Goal: Transaction & Acquisition: Purchase product/service

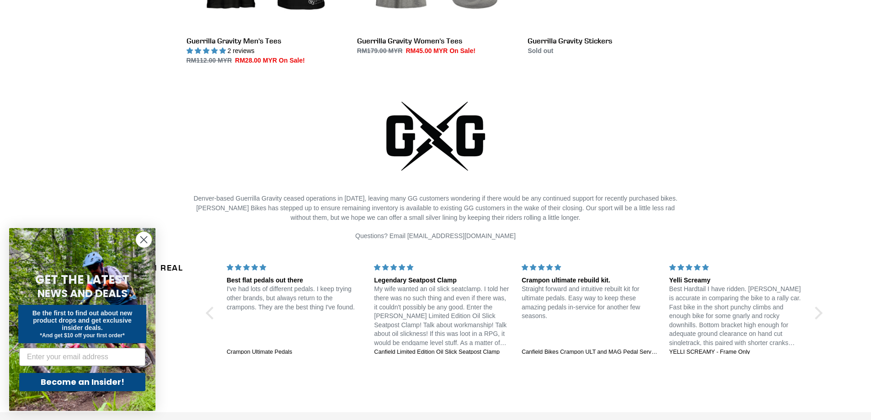
scroll to position [1920, 0]
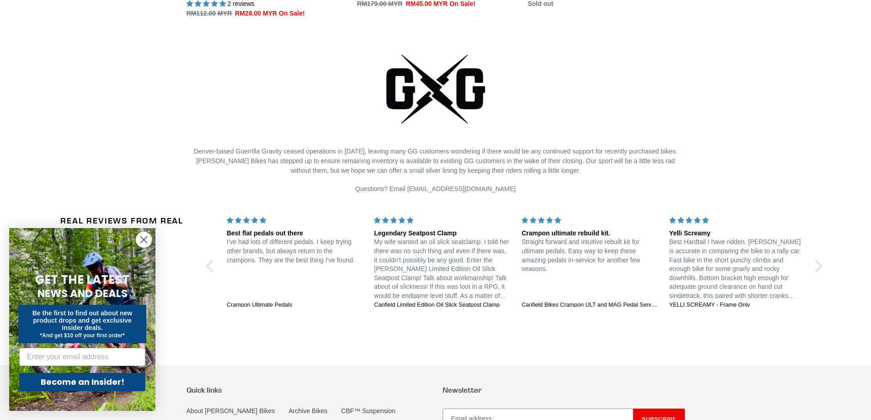
click at [146, 240] on circle "Close dialog" at bounding box center [143, 239] width 15 height 15
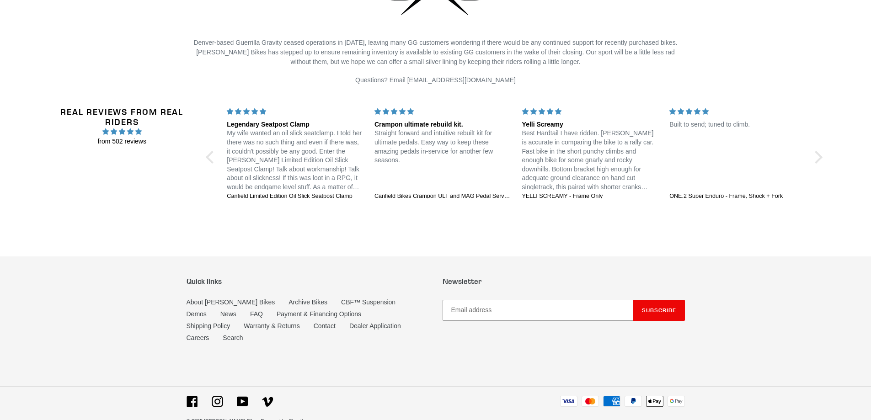
scroll to position [1807, 0]
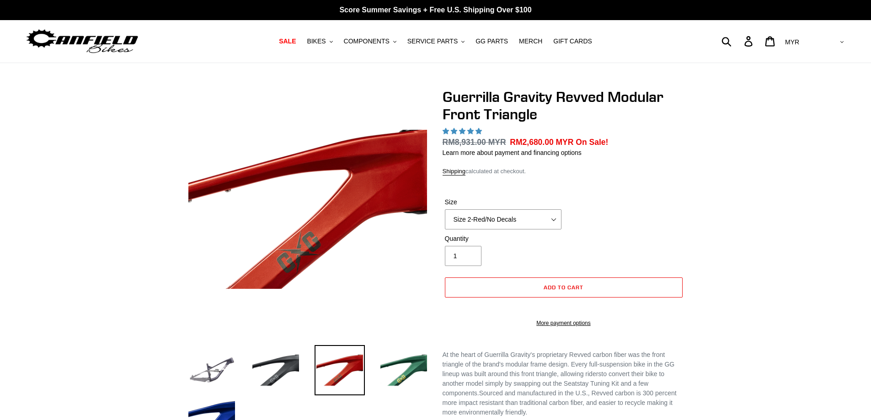
select select "highest-rating"
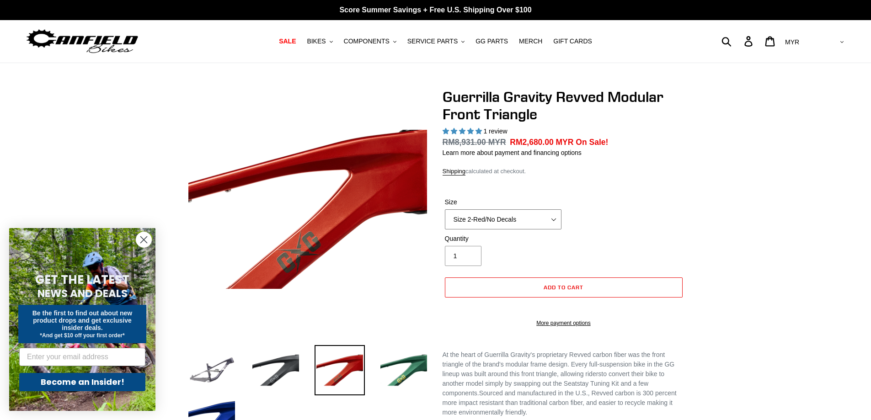
click at [503, 215] on select "Size 2-Gloss Black/No Decals Size 2-Black/Red Decals Size 2-Black/Silver Decals…" at bounding box center [503, 219] width 117 height 20
click at [445, 209] on select "Size 2-Gloss Black/No Decals Size 2-Black/Red Decals Size 2-Black/Silver Decals…" at bounding box center [503, 219] width 117 height 20
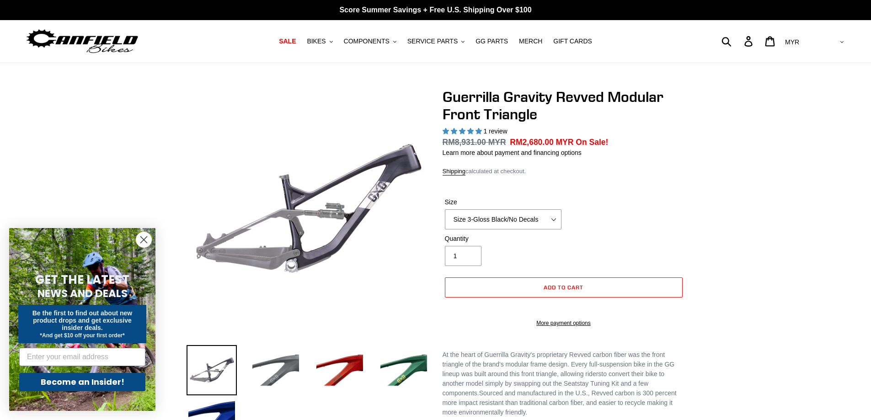
click at [286, 378] on img at bounding box center [276, 370] width 50 height 50
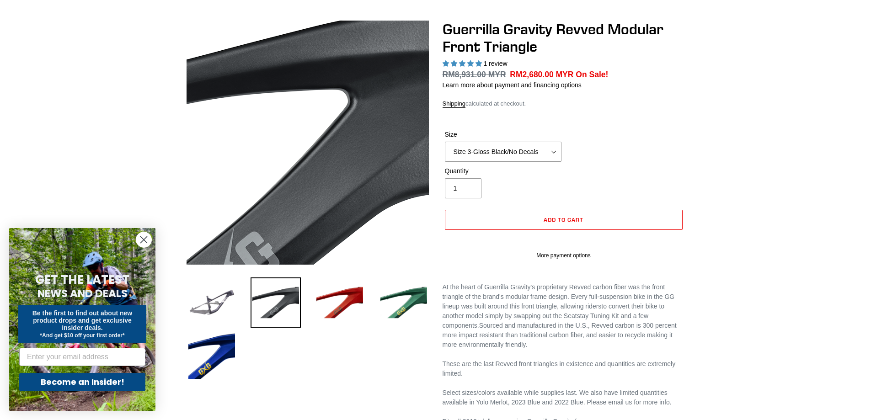
scroll to position [46, 0]
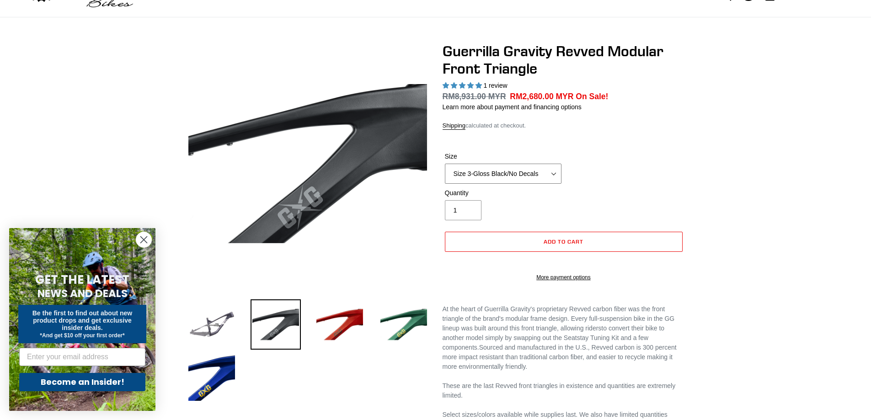
click at [478, 169] on select "Size 2-Gloss Black/No Decals Size 2-Black/Red Decals Size 2-Black/Silver Decals…" at bounding box center [503, 174] width 117 height 20
click at [445, 164] on select "Size 2-Gloss Black/No Decals Size 2-Black/Red Decals Size 2-Black/Silver Decals…" at bounding box center [503, 174] width 117 height 20
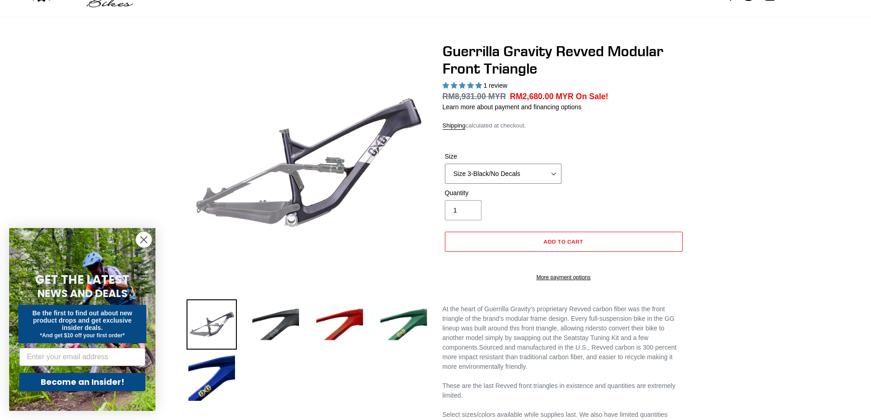
click at [518, 173] on select "Size 2-Gloss Black/No Decals Size 2-Black/Red Decals Size 2-Black/Silver Decals…" at bounding box center [503, 174] width 117 height 20
click at [445, 164] on select "Size 2-Gloss Black/No Decals Size 2-Black/Red Decals Size 2-Black/Silver Decals…" at bounding box center [503, 174] width 117 height 20
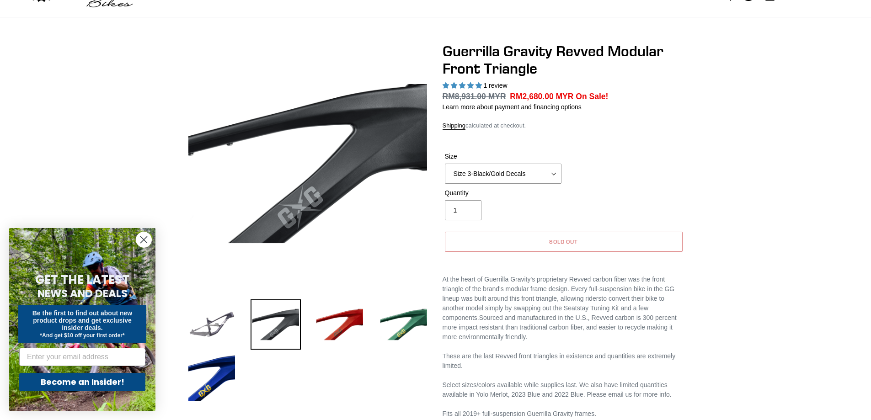
click at [551, 242] on span "Sold out" at bounding box center [563, 241] width 29 height 7
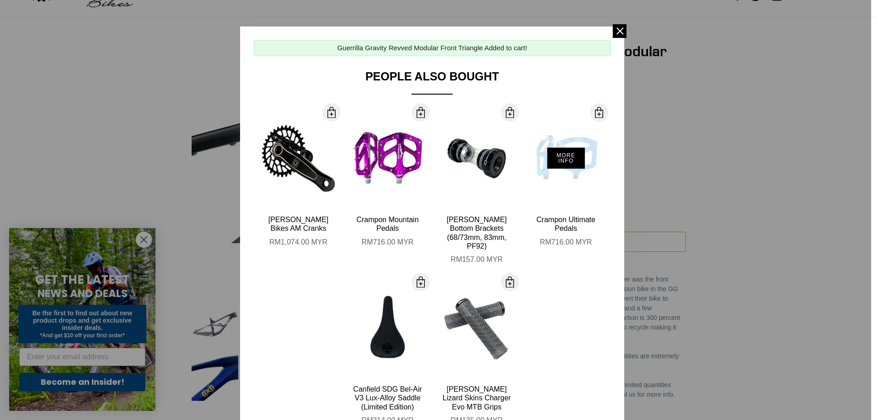
click at [545, 175] on div "More Info" at bounding box center [565, 158] width 75 height 101
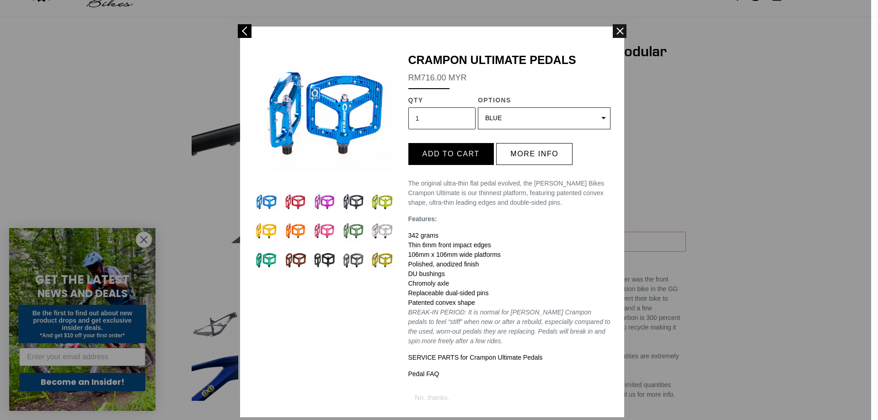
click at [621, 27] on span at bounding box center [620, 31] width 14 height 14
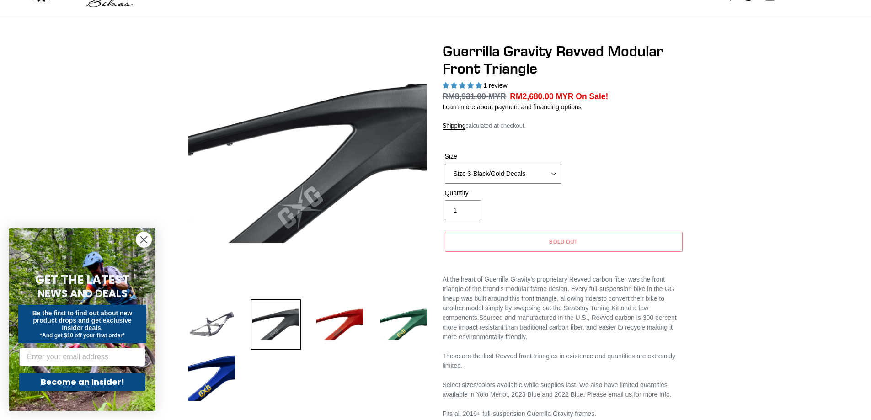
click at [498, 175] on select "Size 2-Gloss Black/No Decals Size 2-Black/Red Decals Size 2-Black/Silver Decals…" at bounding box center [503, 174] width 117 height 20
click at [445, 164] on select "Size 2-Gloss Black/No Decals Size 2-Black/Red Decals Size 2-Black/Silver Decals…" at bounding box center [503, 174] width 117 height 20
click at [521, 172] on select "Size 2-Gloss Black/No Decals Size 2-Black/Red Decals Size 2-Black/Silver Decals…" at bounding box center [503, 174] width 117 height 20
select select "Size 3-Black/No Decals"
click at [445, 164] on select "Size 2-Gloss Black/No Decals Size 2-Black/Red Decals Size 2-Black/Silver Decals…" at bounding box center [503, 174] width 117 height 20
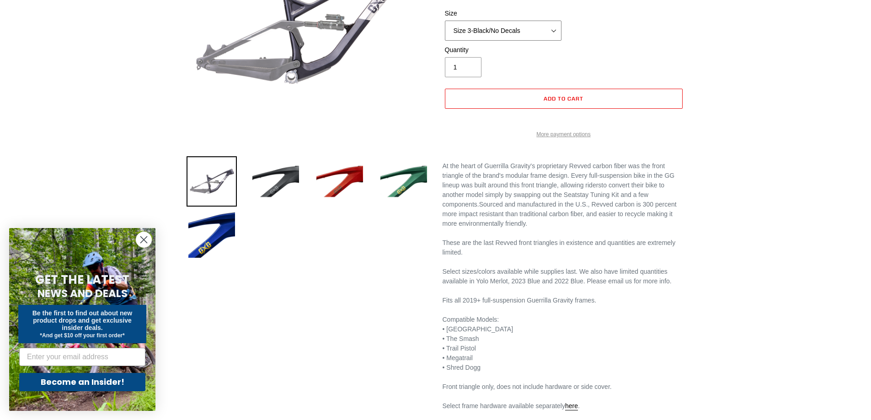
scroll to position [366, 0]
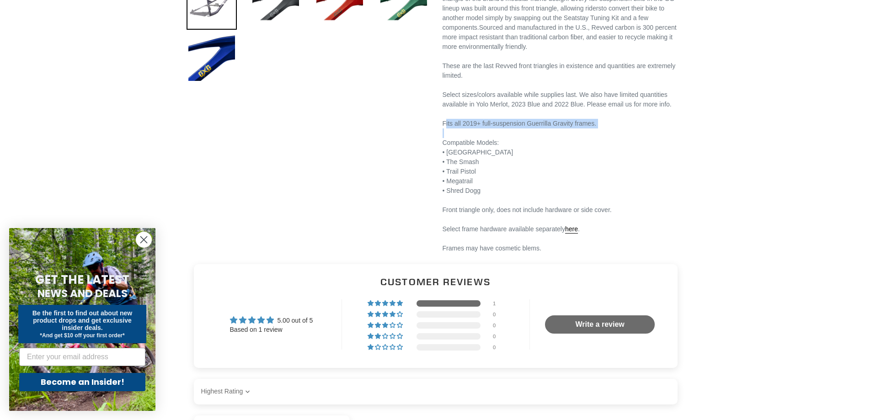
drag, startPoint x: 448, startPoint y: 136, endPoint x: 497, endPoint y: 126, distance: 49.9
click at [504, 141] on div "These are the last Revved front triangles in existence and quantities are extre…" at bounding box center [564, 129] width 242 height 154
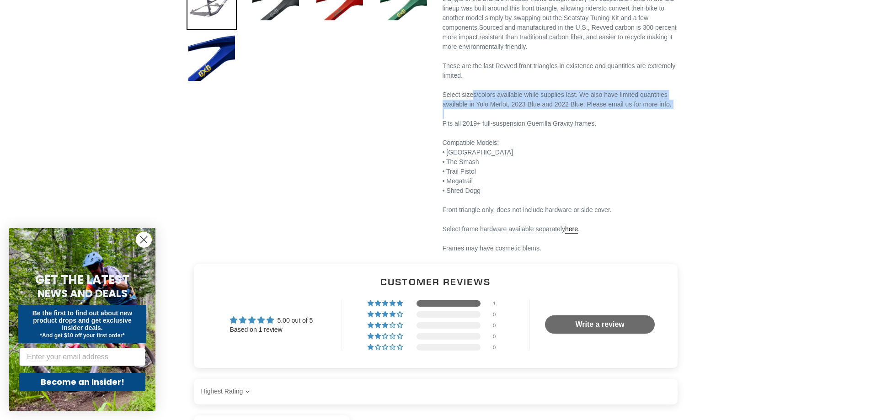
drag, startPoint x: 471, startPoint y: 104, endPoint x: 657, endPoint y: 114, distance: 185.9
click at [662, 123] on div "These are the last Revved front triangles in existence and quantities are extre…" at bounding box center [564, 129] width 242 height 154
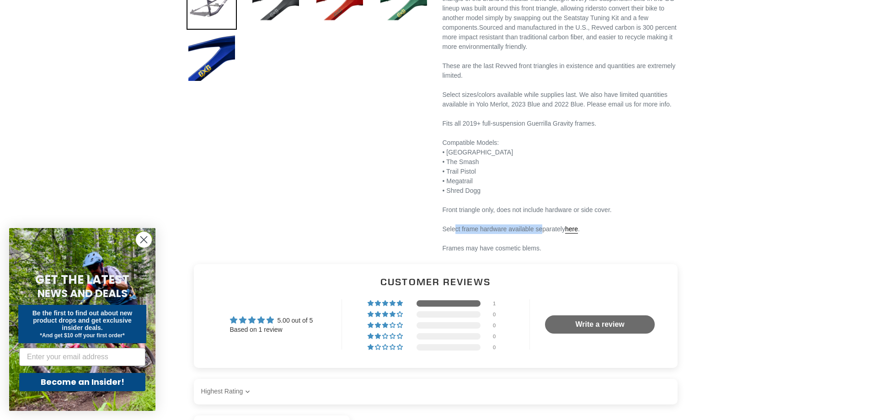
drag, startPoint x: 454, startPoint y: 239, endPoint x: 539, endPoint y: 236, distance: 84.6
click at [539, 234] on div "Select frame hardware available separately here ." at bounding box center [564, 229] width 242 height 10
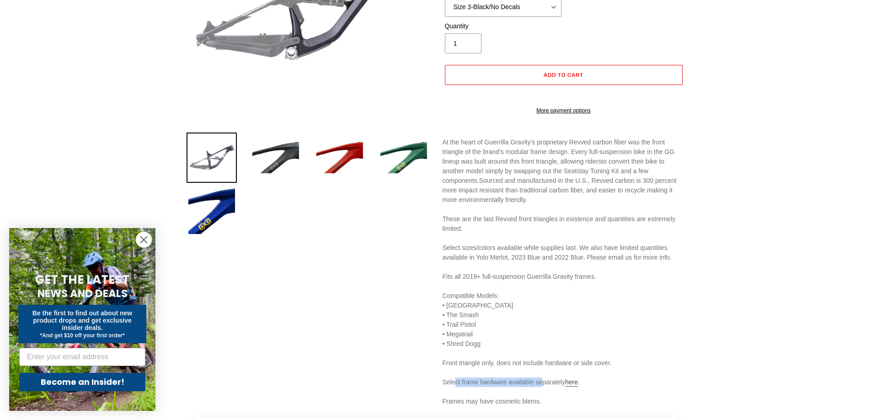
scroll to position [274, 0]
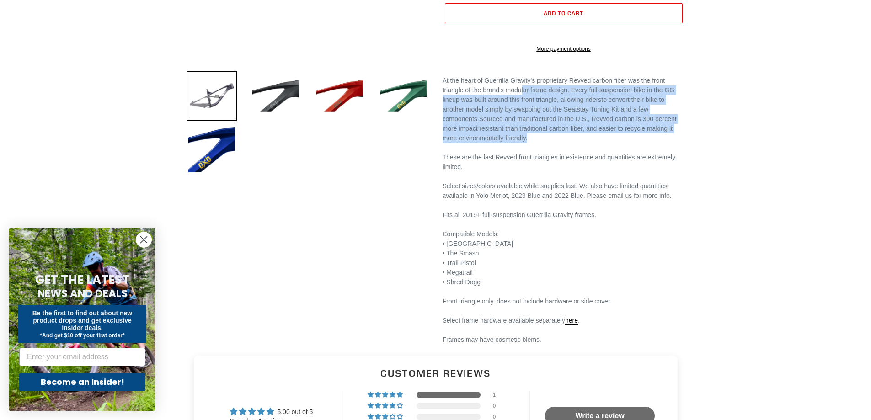
drag, startPoint x: 526, startPoint y: 105, endPoint x: 555, endPoint y: 148, distance: 52.1
click at [554, 155] on div "At the heart of Guerrilla Gravity's proprietary Revved carbon fiber was the fro…" at bounding box center [564, 210] width 242 height 269
drag, startPoint x: 501, startPoint y: 101, endPoint x: 673, endPoint y: 210, distance: 203.2
click at [673, 210] on div "At the heart of Guerrilla Gravity's proprietary Revved carbon fiber was the fro…" at bounding box center [564, 210] width 242 height 269
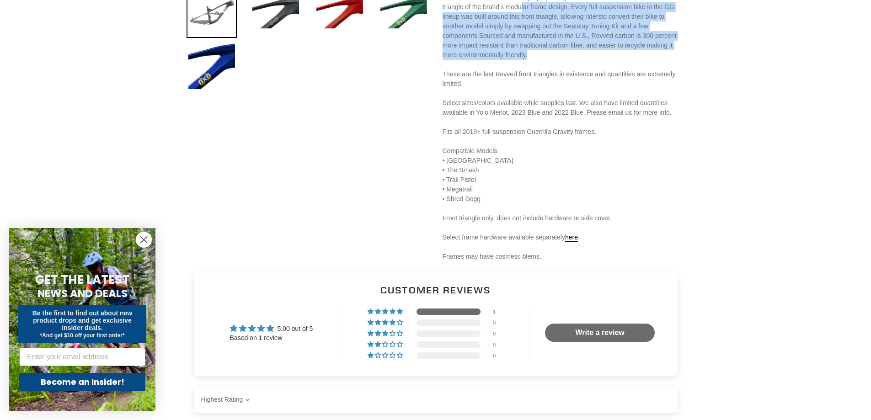
scroll to position [366, 0]
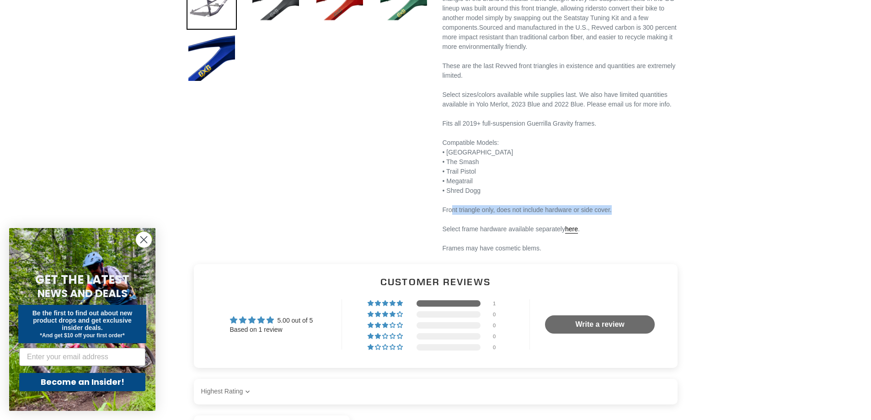
drag, startPoint x: 451, startPoint y: 223, endPoint x: 622, endPoint y: 217, distance: 170.7
click at [622, 215] on div "Front triangle only, does not include hardware or side cover." at bounding box center [564, 210] width 242 height 10
drag, startPoint x: 443, startPoint y: 222, endPoint x: 625, endPoint y: 219, distance: 182.9
click at [625, 215] on div "Front triangle only, does not include hardware or side cover." at bounding box center [564, 210] width 242 height 10
drag, startPoint x: 458, startPoint y: 261, endPoint x: 534, endPoint y: 233, distance: 81.3
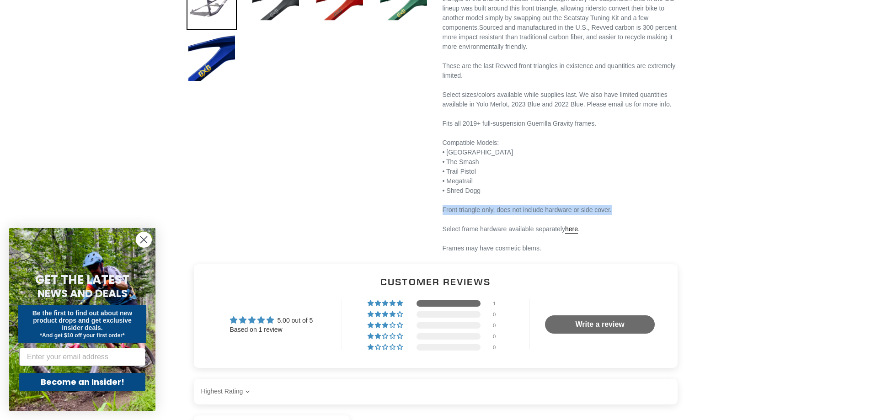
click at [545, 253] on div "At the heart of Guerrilla Gravity's proprietary Revved carbon fiber was the fro…" at bounding box center [564, 118] width 242 height 269
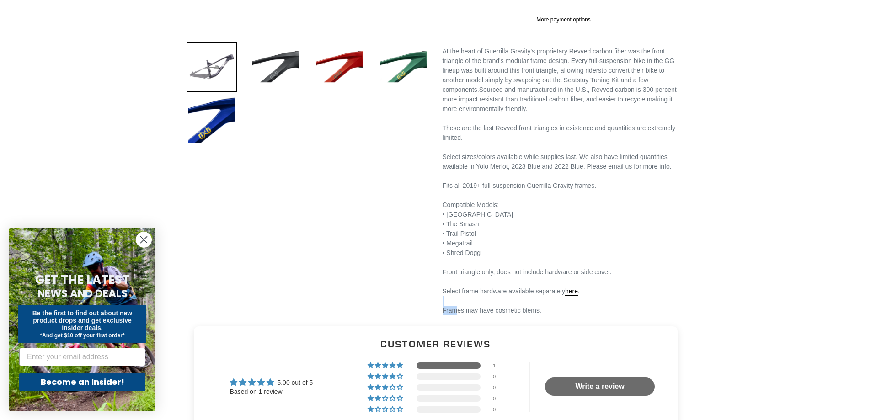
scroll to position [320, 0]
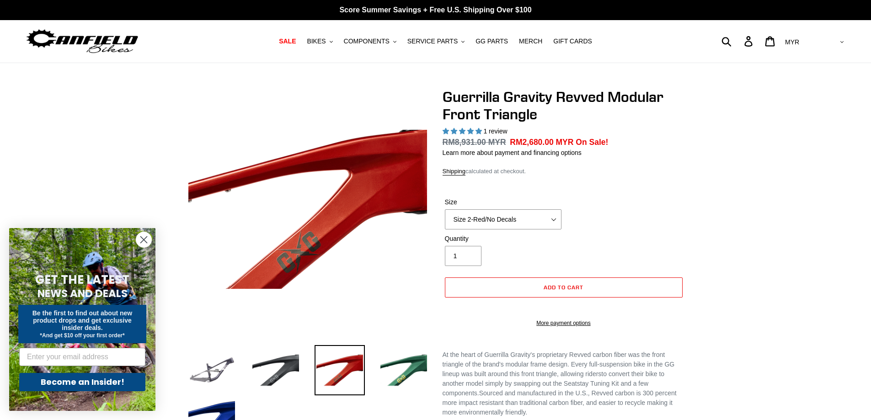
select select "highest-rating"
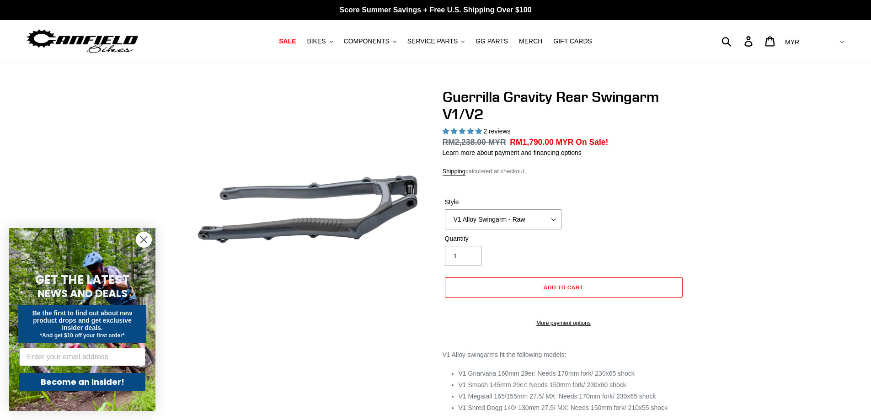
select select "highest-rating"
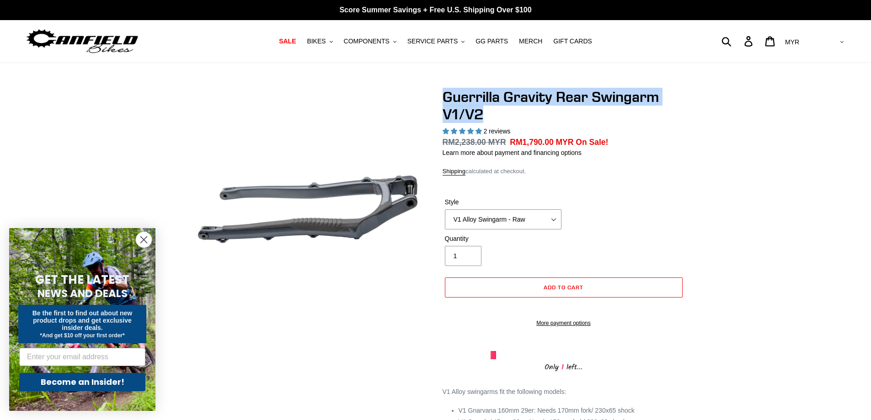
drag, startPoint x: 489, startPoint y: 117, endPoint x: 469, endPoint y: 112, distance: 20.5
click at [447, 98] on h1 "Guerrilla Gravity Rear Swingarm V1/V2" at bounding box center [564, 105] width 242 height 35
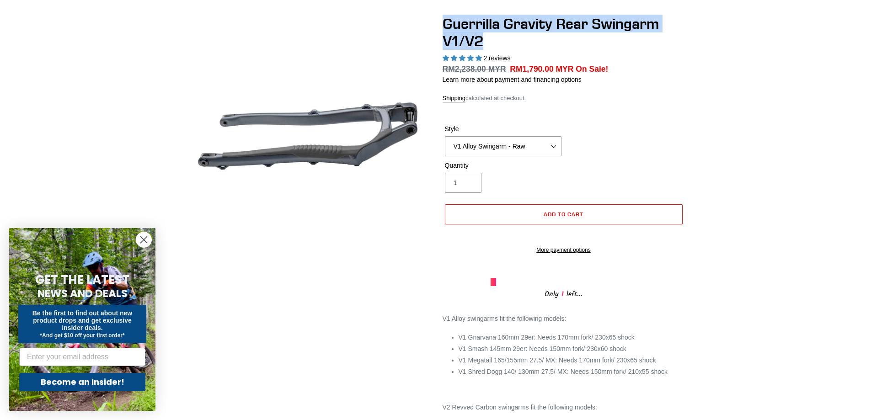
scroll to position [91, 0]
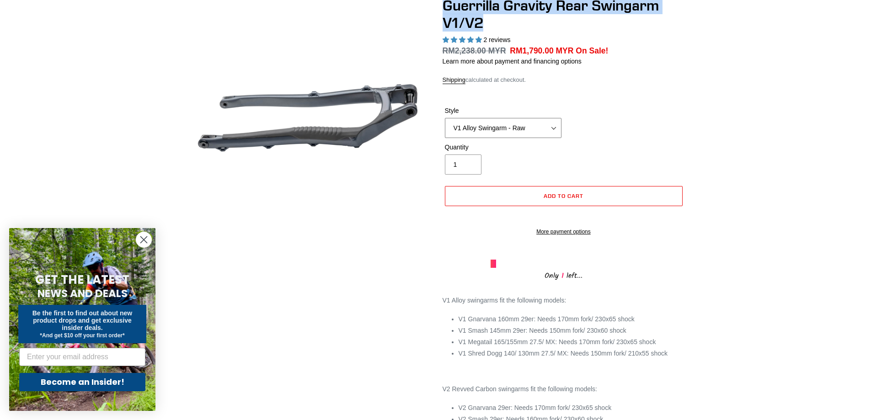
click at [523, 128] on select "V1 Alloy Swingarm - Raw V1 Alloy Swingarm - Black V2 Revved Carbon Swingarm - G…" at bounding box center [503, 128] width 117 height 20
click at [445, 118] on select "V1 Alloy Swingarm - Raw V1 Alloy Swingarm - Black V2 Revved Carbon Swingarm - G…" at bounding box center [503, 128] width 117 height 20
click at [531, 129] on select "V1 Alloy Swingarm - Raw V1 Alloy Swingarm - Black V2 Revved Carbon Swingarm - G…" at bounding box center [503, 128] width 117 height 20
select select "V1 Alloy Swingarm - Raw"
click at [445, 118] on select "V1 Alloy Swingarm - Raw V1 Alloy Swingarm - Black V2 Revved Carbon Swingarm - G…" at bounding box center [503, 128] width 117 height 20
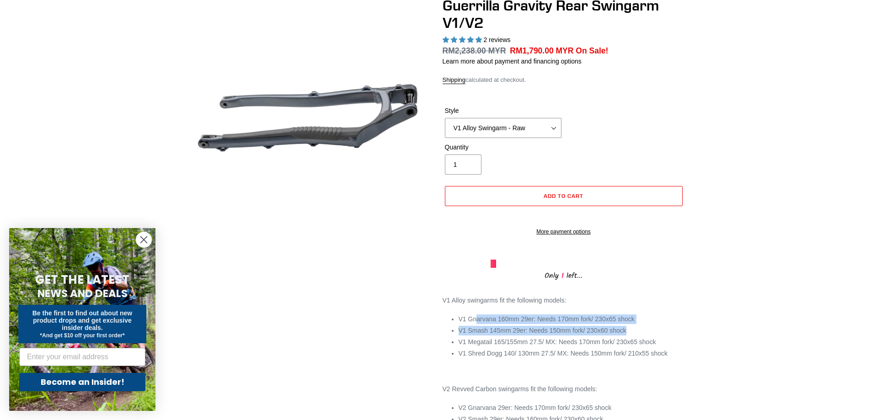
drag, startPoint x: 476, startPoint y: 331, endPoint x: 643, endPoint y: 341, distance: 167.1
click at [643, 343] on ul "V1 Gnarvana 160mm 29er: Needs 170mm fork/ 230x65 shock V1 Smash 145mm 29er: Nee…" at bounding box center [572, 337] width 226 height 44
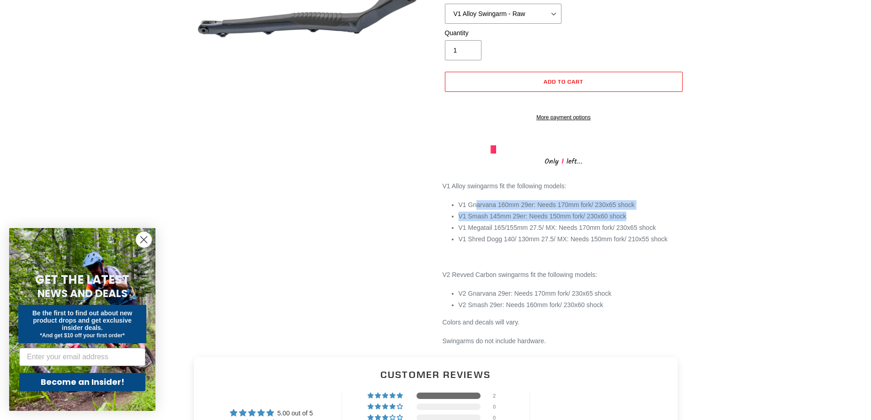
scroll to position [229, 0]
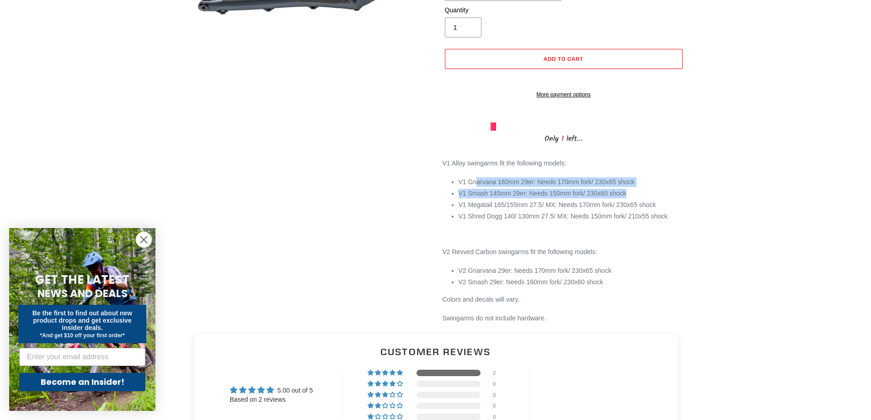
click at [488, 198] on li "V1 Smash 145mm 29er: Needs 150mm fork/ 230x60 shock" at bounding box center [572, 194] width 226 height 10
drag, startPoint x: 473, startPoint y: 261, endPoint x: 604, endPoint y: 265, distance: 131.7
click at [604, 257] on p "V2 Revved Carbon swingarms fit the following models:" at bounding box center [564, 252] width 242 height 10
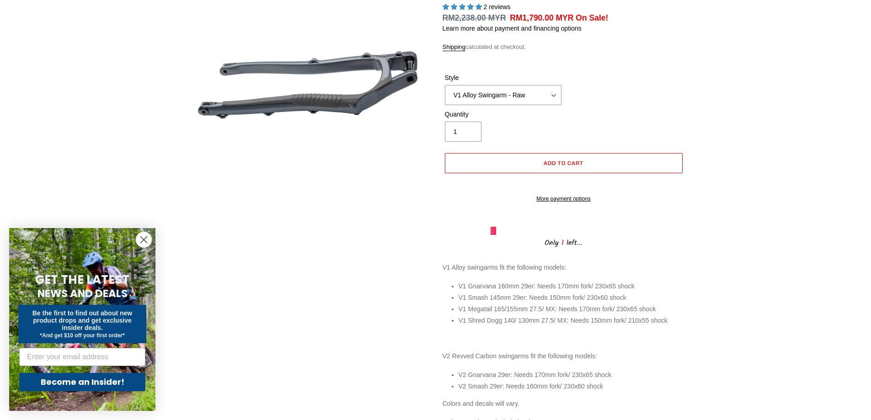
scroll to position [0, 0]
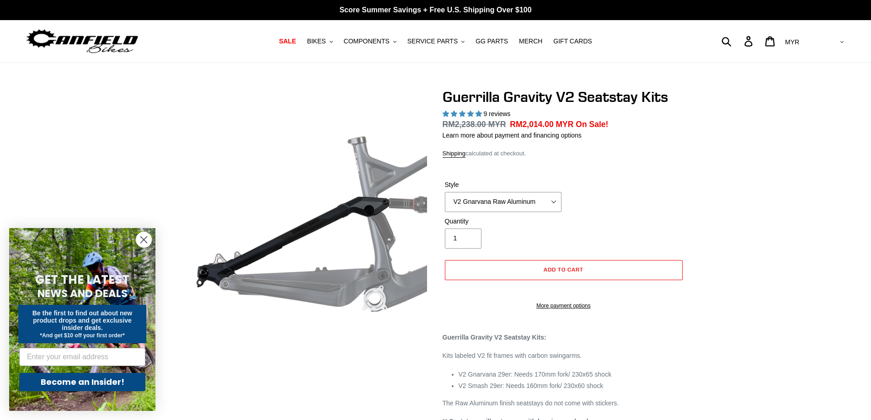
select select "highest-rating"
click at [493, 200] on select "V2 Gnarvana Raw Aluminum" at bounding box center [503, 202] width 117 height 20
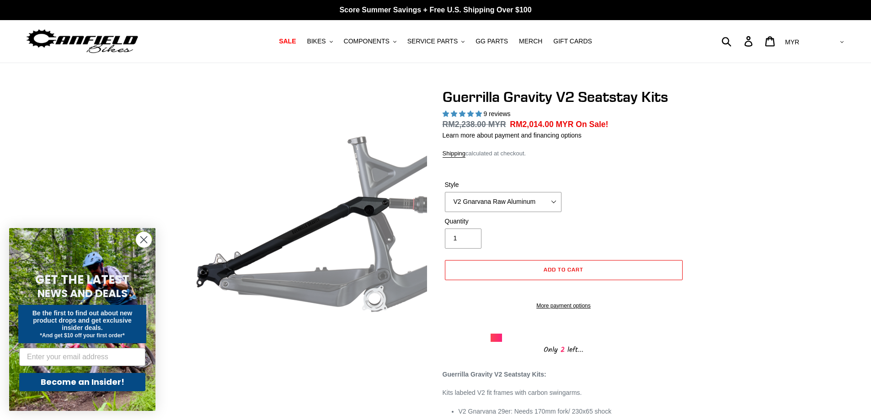
click at [625, 169] on form "Style V2 Gnarvana Raw Aluminum V2 Gnarvana Raw Aluminum Quantity 1 Error Quanti…" at bounding box center [564, 243] width 242 height 154
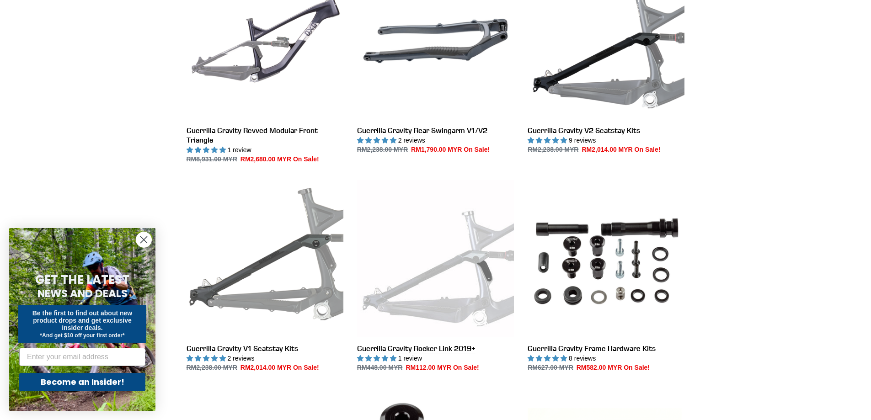
scroll to position [320, 0]
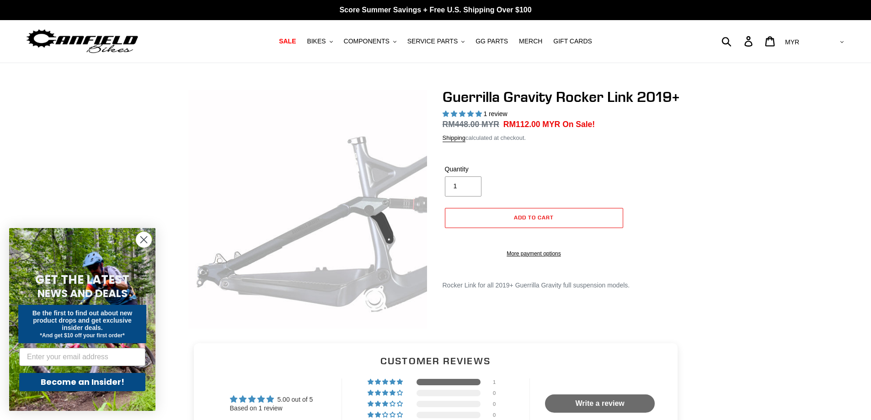
select select "highest-rating"
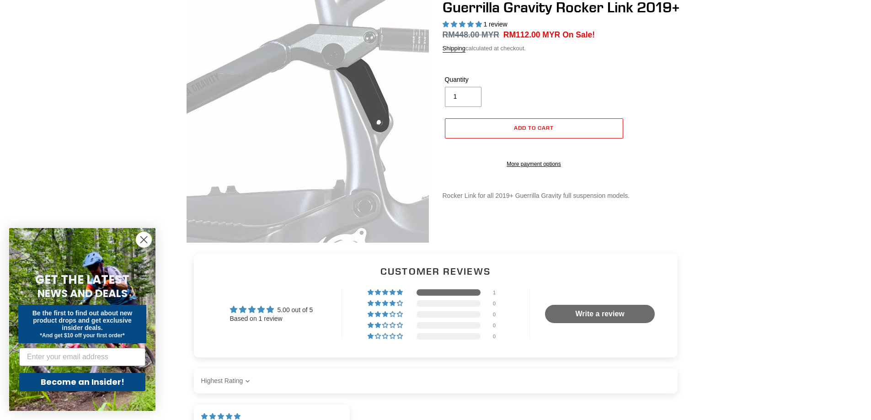
scroll to position [91, 0]
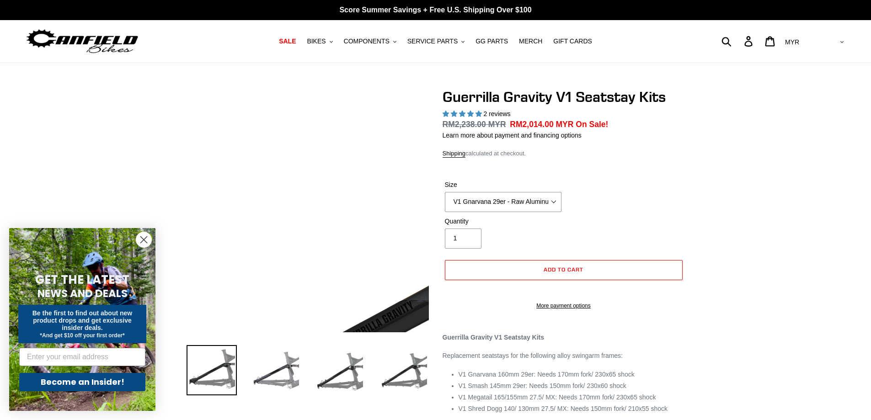
select select "highest-rating"
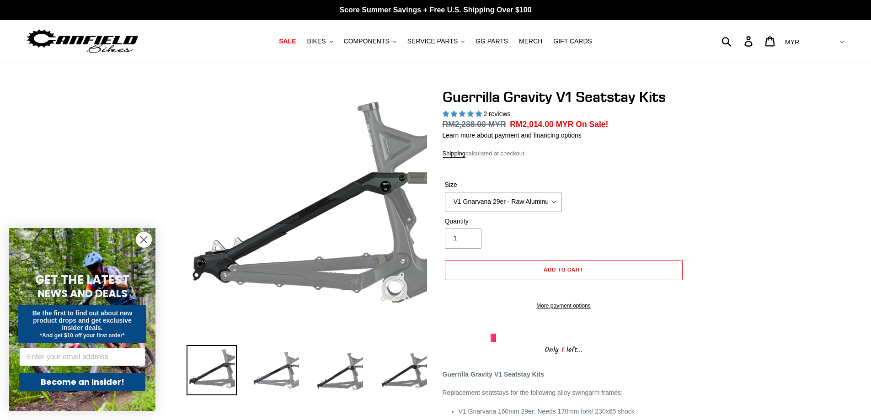
click at [485, 200] on select "V1 Gnarvana 29er - Raw Aluminum" at bounding box center [503, 202] width 117 height 20
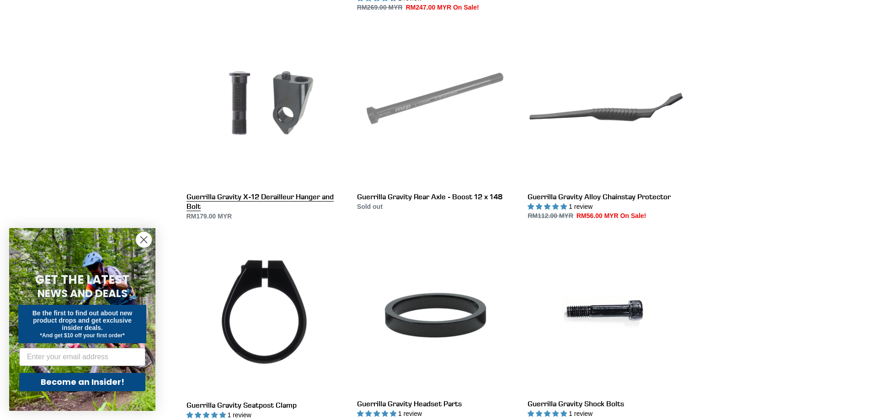
scroll to position [914, 0]
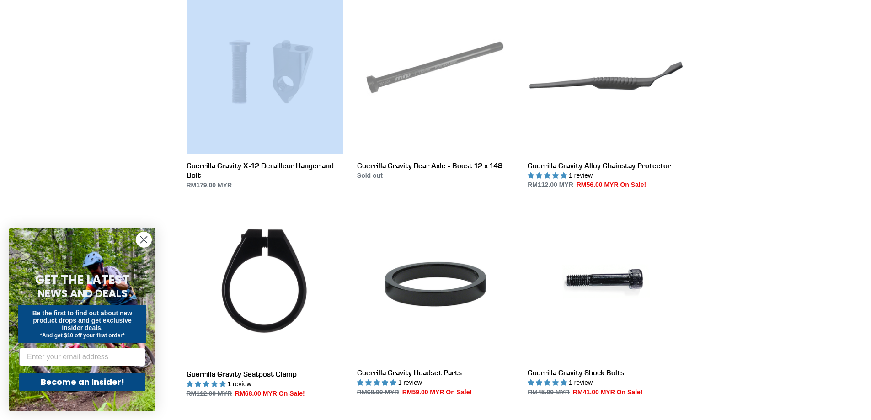
drag, startPoint x: 174, startPoint y: 165, endPoint x: 230, endPoint y: 166, distance: 55.8
click at [230, 166] on li "Guerrilla Gravity X-12 Derailleur Hanger and Bolt Guerrilla Gravity X-12 Derail…" at bounding box center [258, 101] width 171 height 208
click at [193, 174] on link "Guerrilla Gravity X-12 Derailleur Hanger and Bolt" at bounding box center [265, 93] width 157 height 192
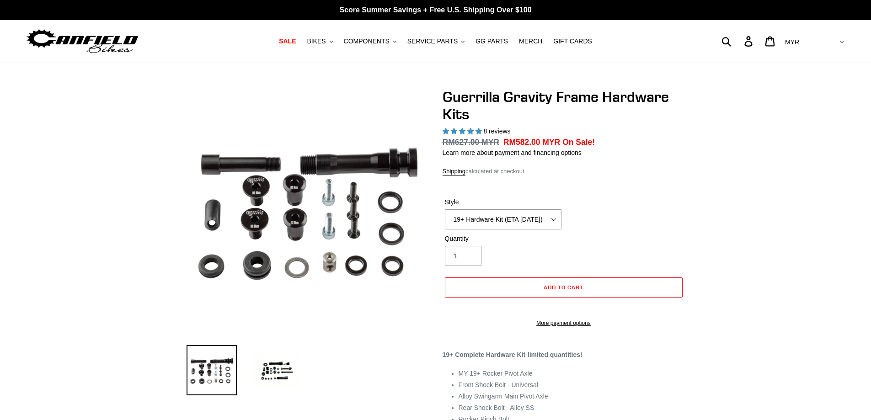
select select "highest-rating"
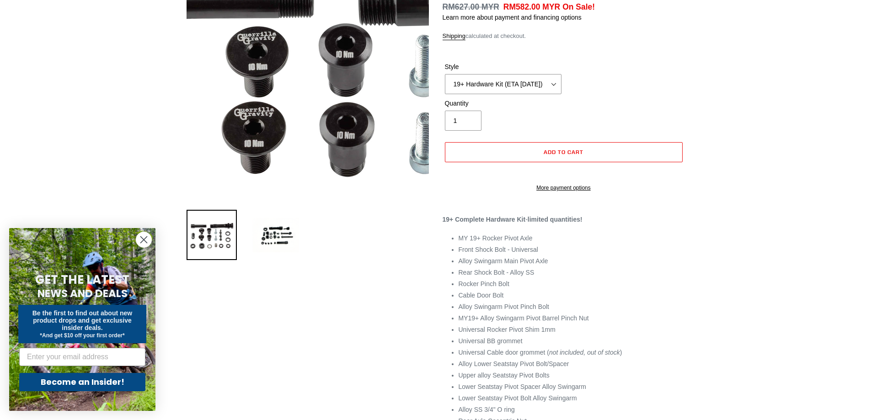
scroll to position [137, 0]
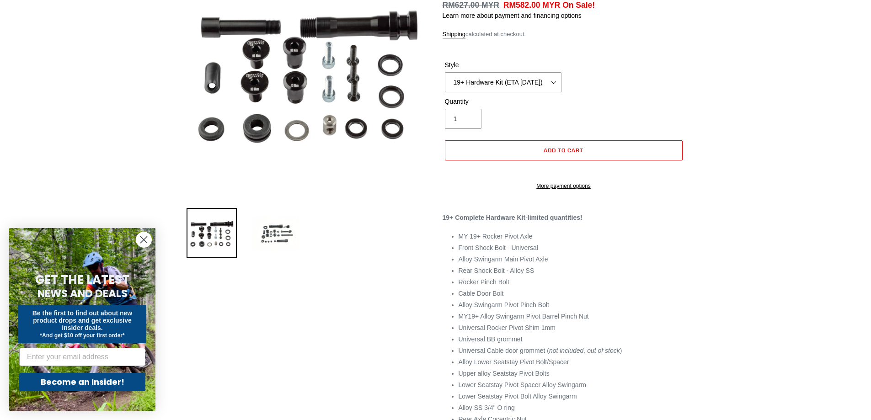
click at [284, 235] on img at bounding box center [276, 233] width 50 height 50
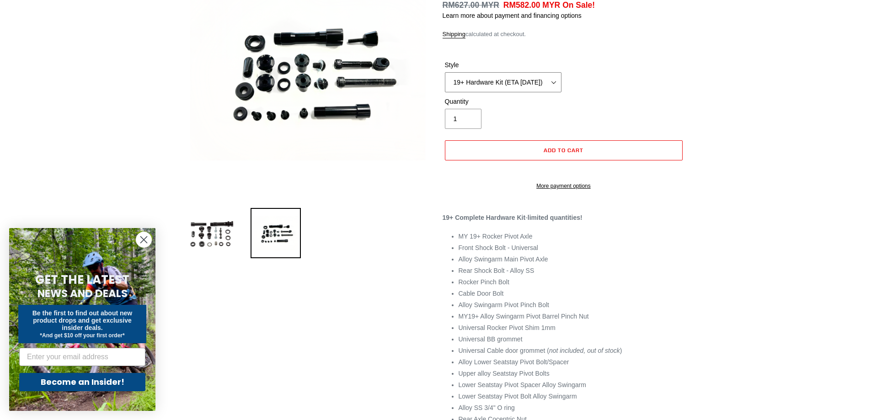
click at [475, 83] on select "19+ Hardware Kit (ETA [DATE]) 21+ V2 Trail Pistol Complete Hardware Kit" at bounding box center [503, 82] width 117 height 20
click at [445, 72] on select "19+ Hardware Kit (ETA [DATE]) 21+ V2 Trail Pistol Complete Hardware Kit" at bounding box center [503, 82] width 117 height 20
click at [486, 83] on select "19+ Hardware Kit (ETA [DATE]) 21+ V2 Trail Pistol Complete Hardware Kit" at bounding box center [503, 82] width 117 height 20
select select "21+ V2 Trail Pistol Complete Hardware Kit"
click at [445, 72] on select "19+ Hardware Kit (ETA [DATE]) 21+ V2 Trail Pistol Complete Hardware Kit" at bounding box center [503, 82] width 117 height 20
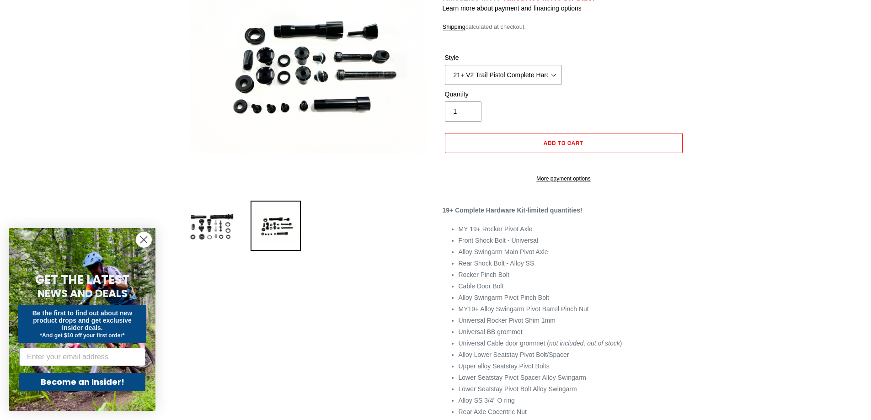
scroll to position [274, 0]
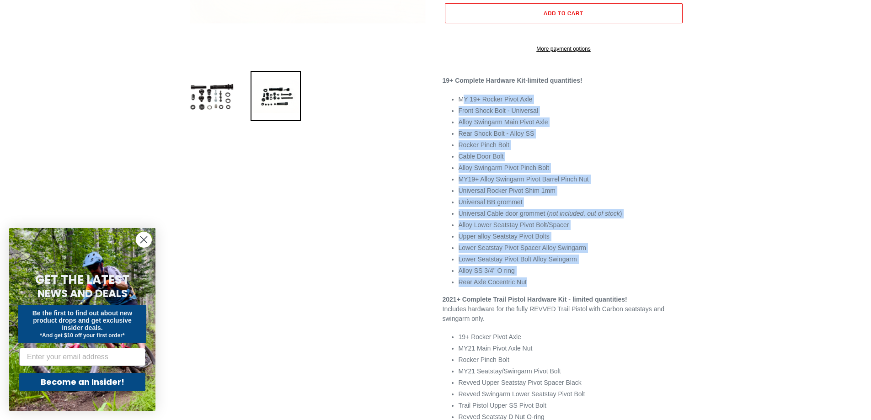
drag, startPoint x: 463, startPoint y: 110, endPoint x: 590, endPoint y: 286, distance: 216.5
click at [590, 286] on ul "MY 19+ Rocker Pivot Axle Front Shock Bolt - Universal Alloy Swingarm Main Pivot…" at bounding box center [572, 191] width 226 height 192
click at [474, 172] on ul "MY 19+ Rocker Pivot Axle Front Shock Bolt - Universal Alloy Swingarm Main Pivot…" at bounding box center [572, 191] width 226 height 192
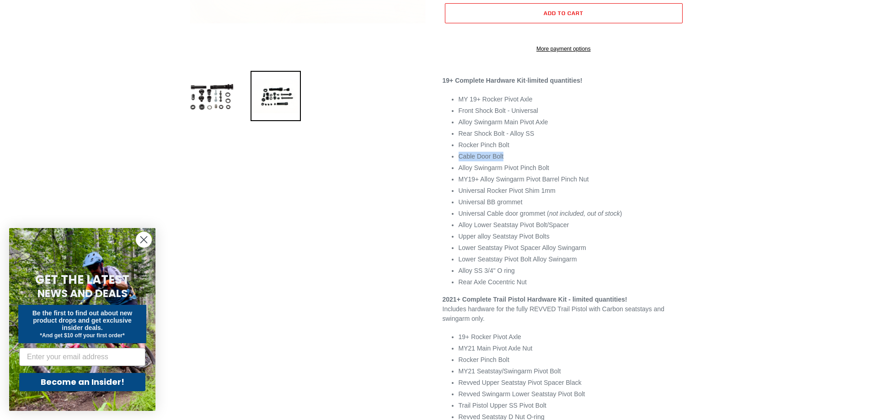
drag, startPoint x: 459, startPoint y: 166, endPoint x: 515, endPoint y: 169, distance: 55.4
click at [515, 161] on li "Cable Door Bolt" at bounding box center [572, 157] width 226 height 10
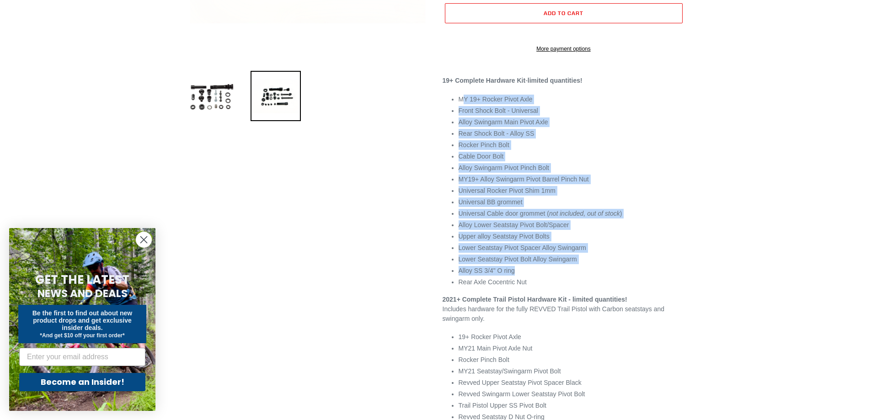
drag, startPoint x: 461, startPoint y: 107, endPoint x: 639, endPoint y: 278, distance: 247.3
click at [639, 278] on ul "MY 19+ Rocker Pivot Axle Front Shock Bolt - Universal Alloy Swingarm Main Pivot…" at bounding box center [572, 191] width 226 height 192
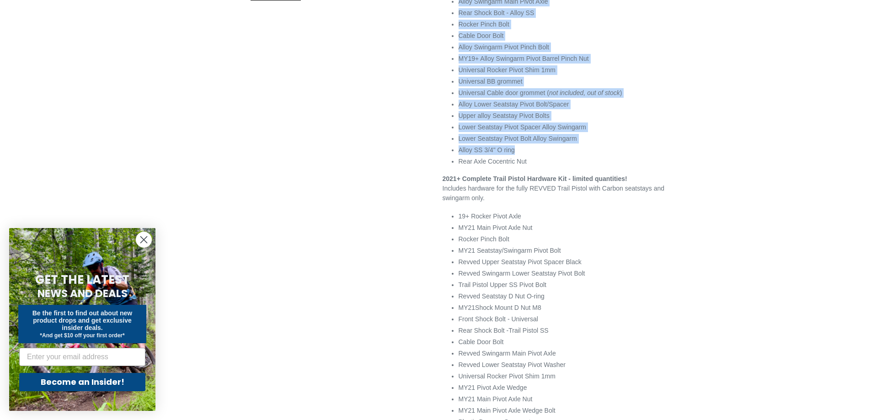
scroll to position [411, 0]
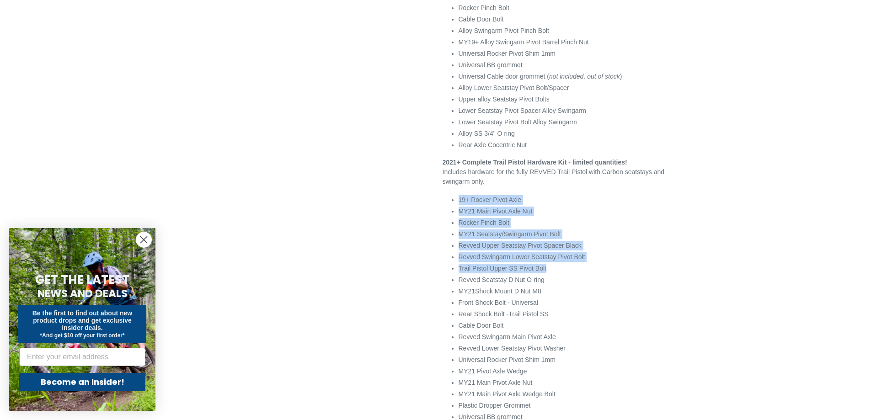
drag, startPoint x: 459, startPoint y: 206, endPoint x: 603, endPoint y: 277, distance: 160.3
click at [603, 277] on ul "19+ Rocker Pivot Axle MY21 Main Pivot Axle Nut Rocker Pinch Bolt MY21 Seatstay/…" at bounding box center [572, 314] width 226 height 238
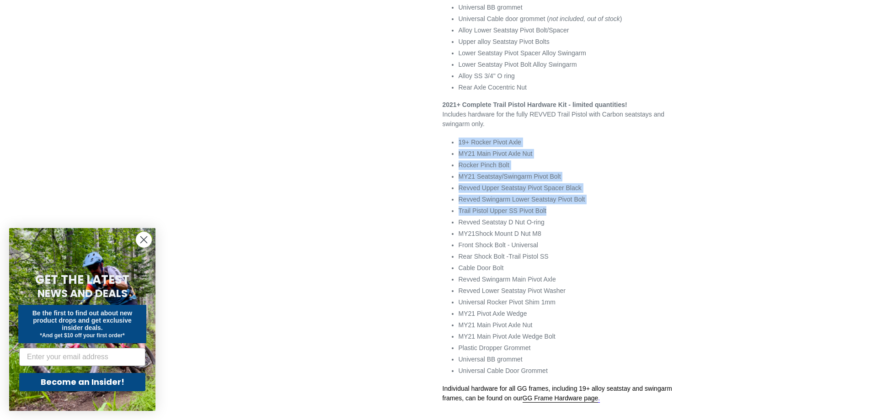
scroll to position [549, 0]
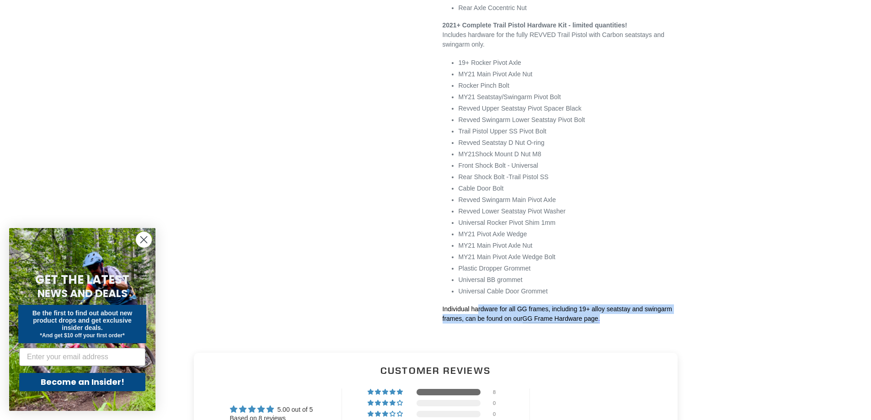
drag, startPoint x: 478, startPoint y: 318, endPoint x: 660, endPoint y: 329, distance: 182.7
click at [660, 324] on p "Individual hardware for all GG frames, including 19+ alloy seatstay and swingar…" at bounding box center [564, 313] width 242 height 19
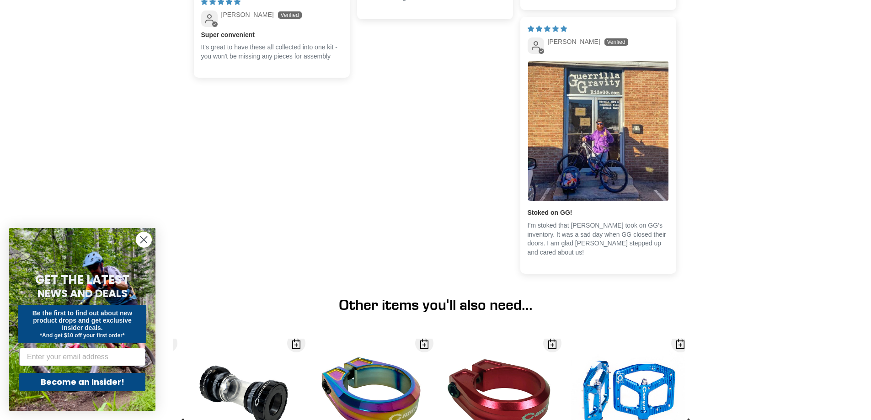
scroll to position [1326, 0]
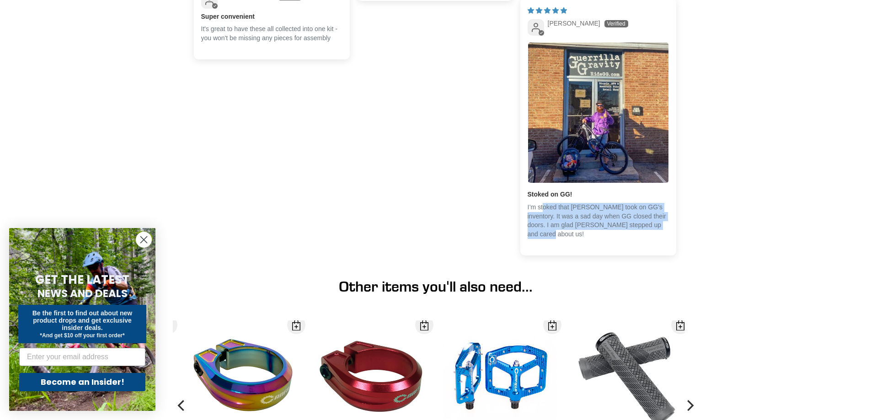
drag, startPoint x: 544, startPoint y: 215, endPoint x: 664, endPoint y: 248, distance: 125.1
click at [664, 248] on div "11/20/2024 Richard Falls Stoked on GG! I’m stoked that Canfield took on GG’s in…" at bounding box center [598, 127] width 156 height 257
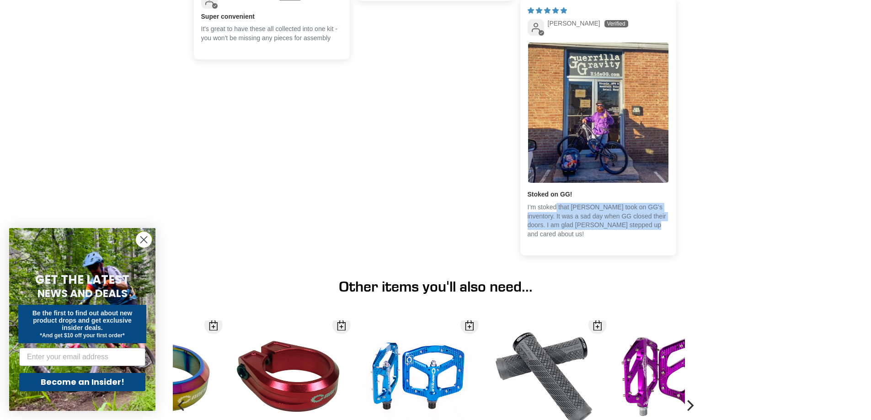
drag, startPoint x: 557, startPoint y: 218, endPoint x: 636, endPoint y: 240, distance: 82.6
click at [631, 242] on div "Stoked on GG! I’m stoked that Canfield took on GG’s inventory. It was a sad day…" at bounding box center [598, 218] width 141 height 56
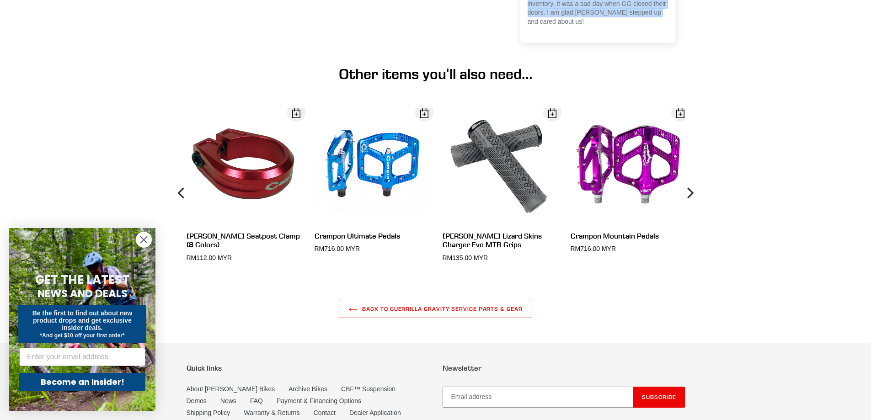
scroll to position [1645, 0]
